Goal: Task Accomplishment & Management: Manage account settings

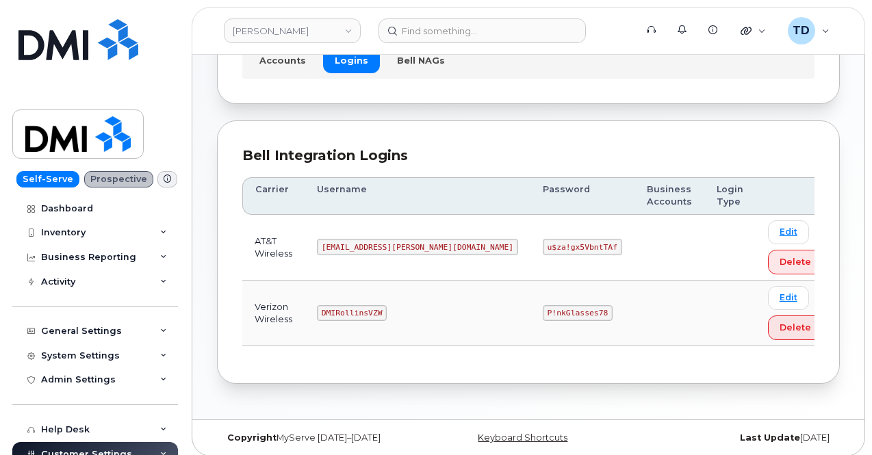
scroll to position [115, 0]
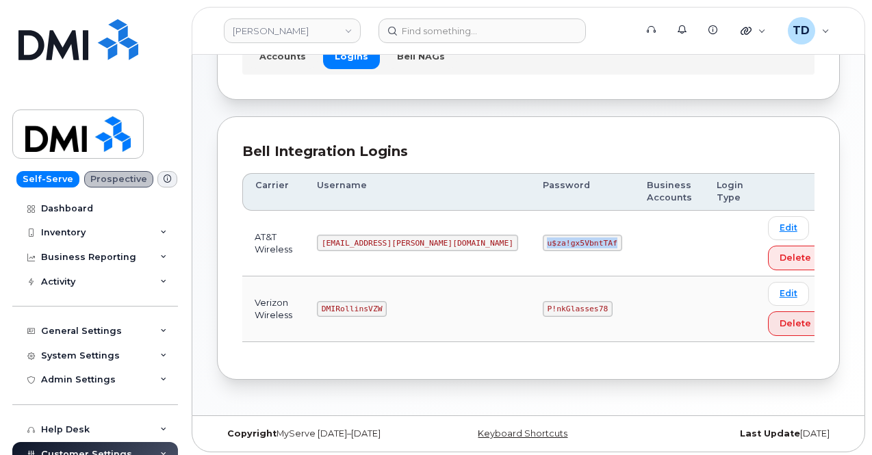
drag, startPoint x: 459, startPoint y: 242, endPoint x: 529, endPoint y: 247, distance: 70.0
click at [543, 247] on code "u$za!gx5VbntTAf" at bounding box center [582, 243] width 79 height 16
copy code "u$za!gx5VbntTAf"
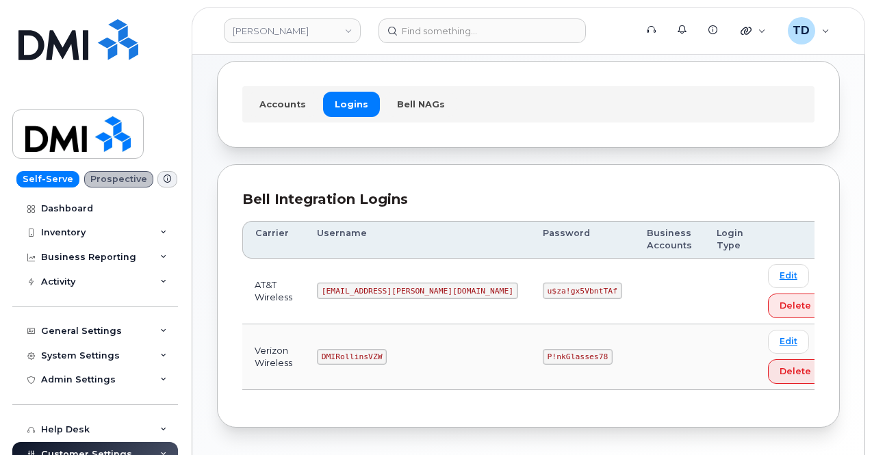
scroll to position [115, 0]
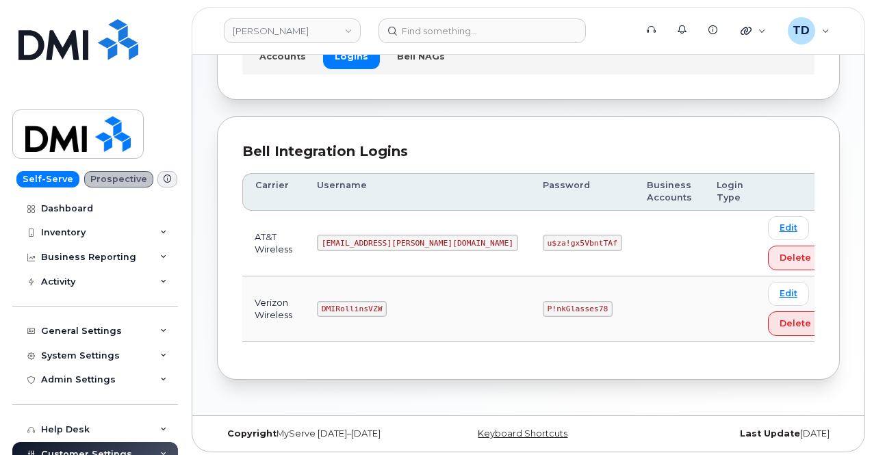
click at [543, 309] on code "P!nkGlasses78" at bounding box center [578, 309] width 70 height 16
copy code "P!nkGlasses78"
